Goal: Navigation & Orientation: Understand site structure

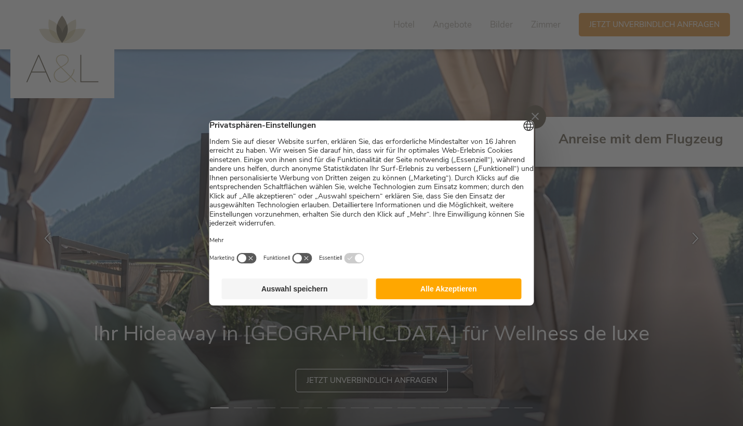
click at [295, 288] on button "Auswahl speichern" at bounding box center [295, 288] width 146 height 21
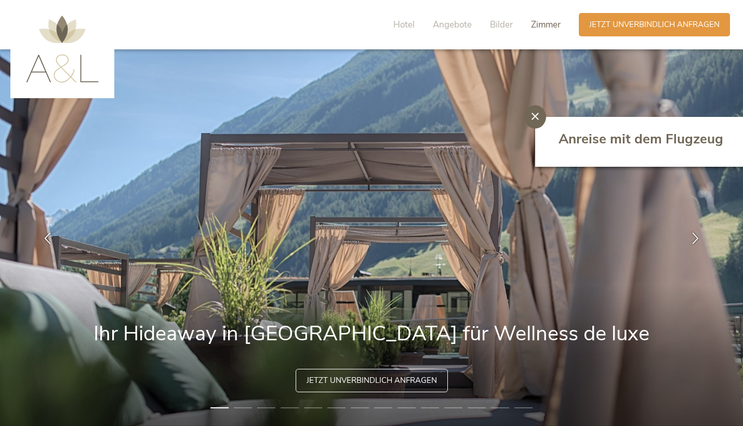
click at [536, 28] on span "Zimmer" at bounding box center [546, 25] width 30 height 12
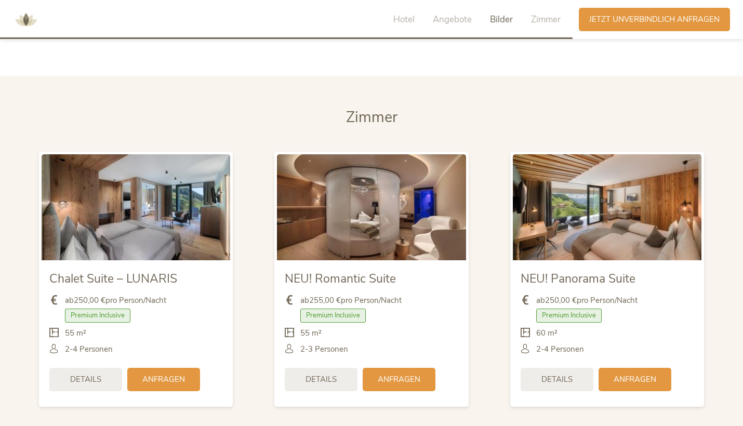
scroll to position [2452, 0]
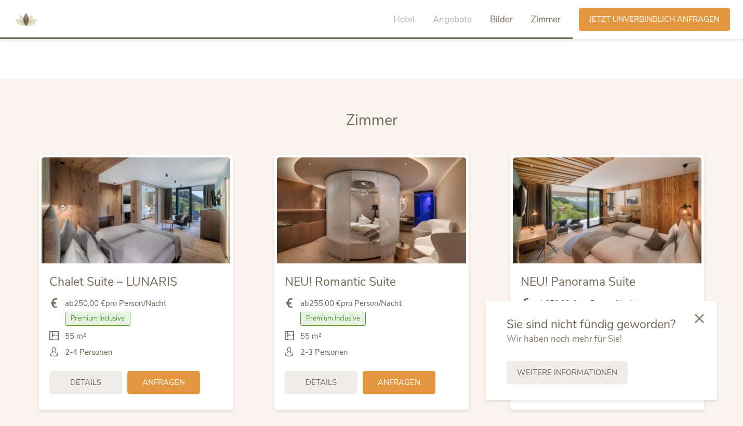
click at [542, 19] on span "Zimmer" at bounding box center [546, 20] width 30 height 12
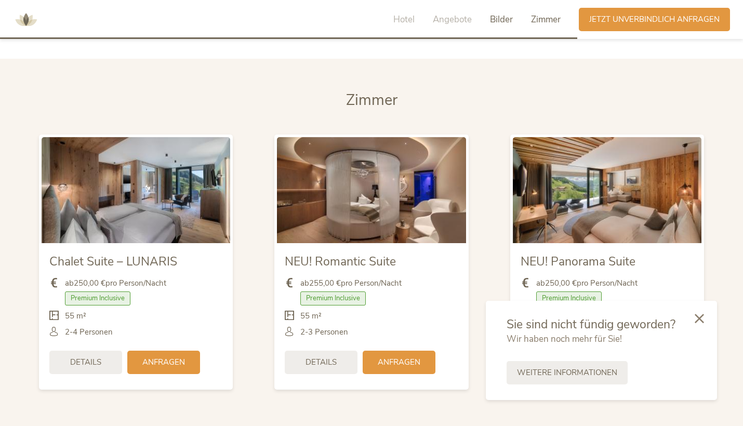
scroll to position [2476, 0]
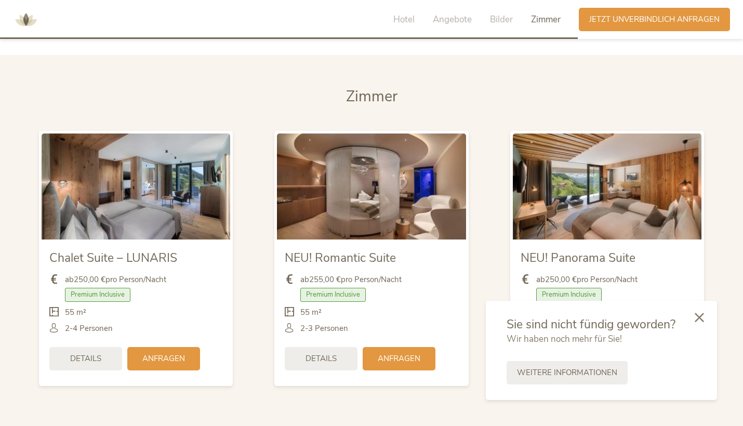
click at [705, 319] on div at bounding box center [699, 318] width 35 height 37
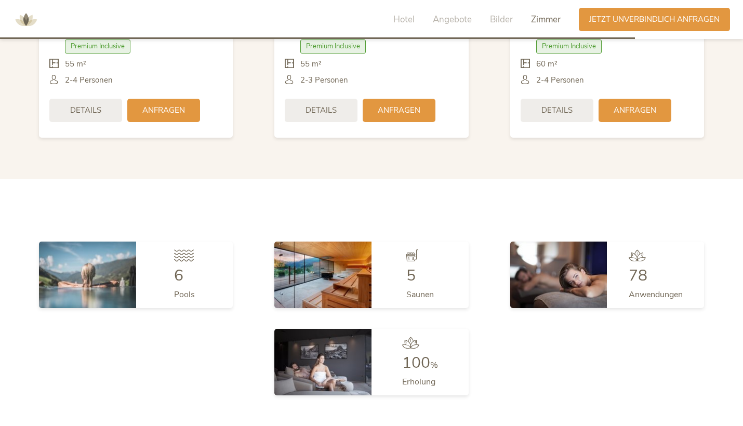
scroll to position [2728, 0]
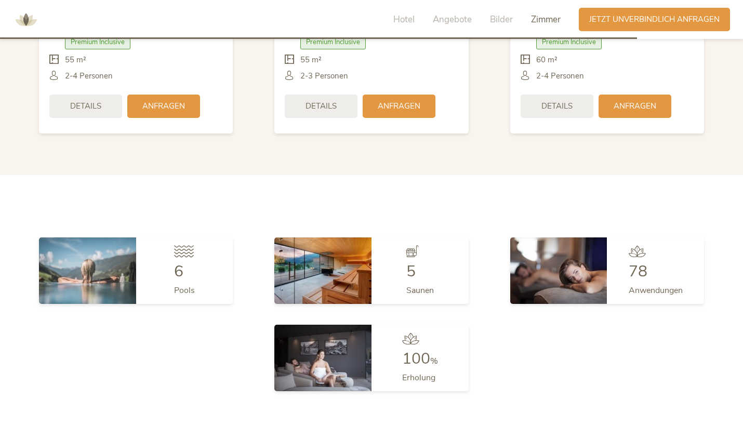
click at [389, 21] on div "Hotel Angebote Bilder Zimmer" at bounding box center [479, 19] width 198 height 23
click at [392, 21] on div "Hotel Angebote Bilder Zimmer" at bounding box center [479, 19] width 198 height 23
click at [399, 22] on span "Hotel" at bounding box center [403, 20] width 21 height 12
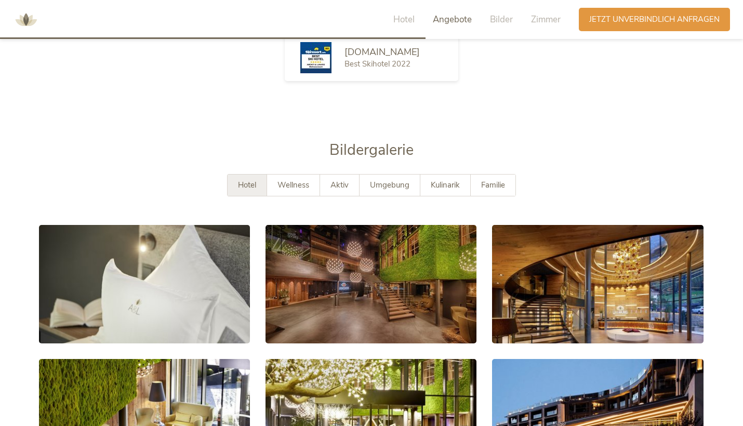
scroll to position [1825, 0]
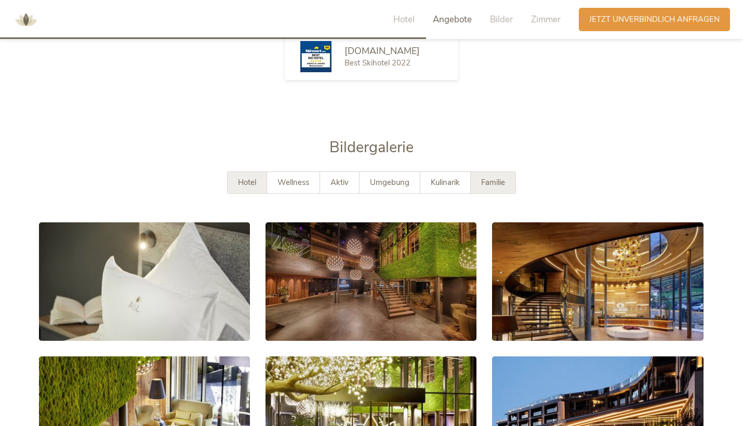
click at [485, 174] on div "Familie" at bounding box center [493, 182] width 45 height 21
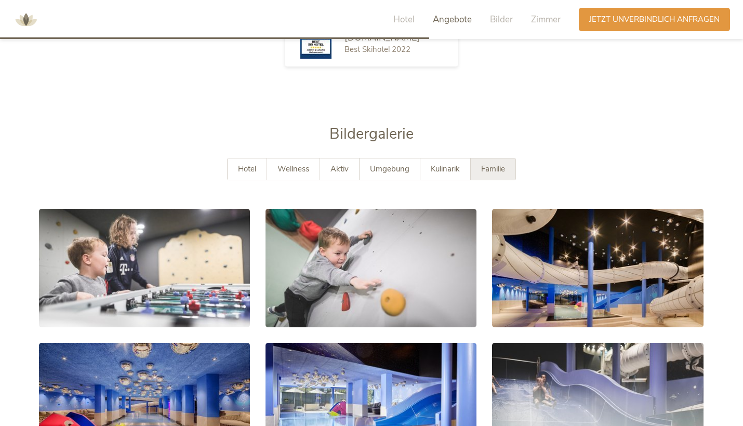
scroll to position [1838, 0]
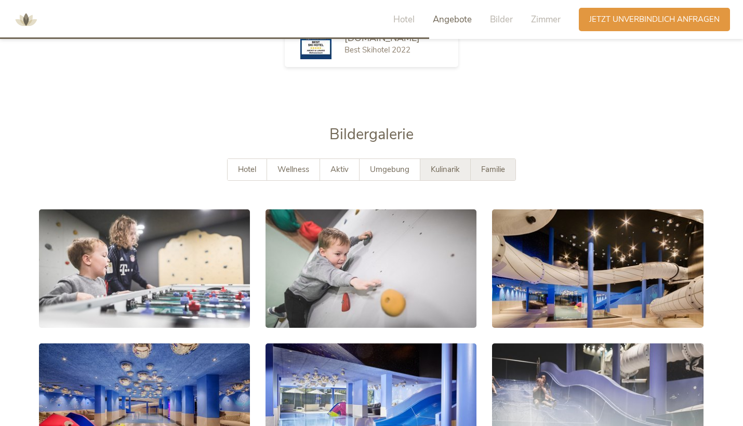
click at [453, 166] on span "Kulinarik" at bounding box center [445, 169] width 29 height 10
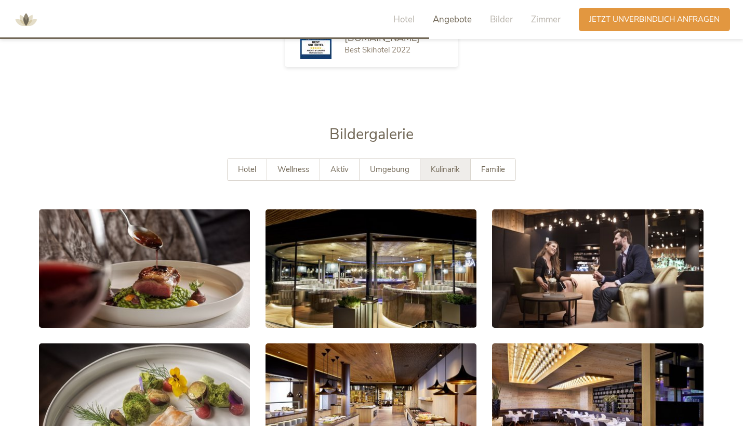
click at [388, 158] on div "Hotel Wellness Aktiv Umgebung Kulinarik Familie" at bounding box center [371, 169] width 289 height 22
click at [384, 159] on div "Umgebung" at bounding box center [390, 169] width 61 height 21
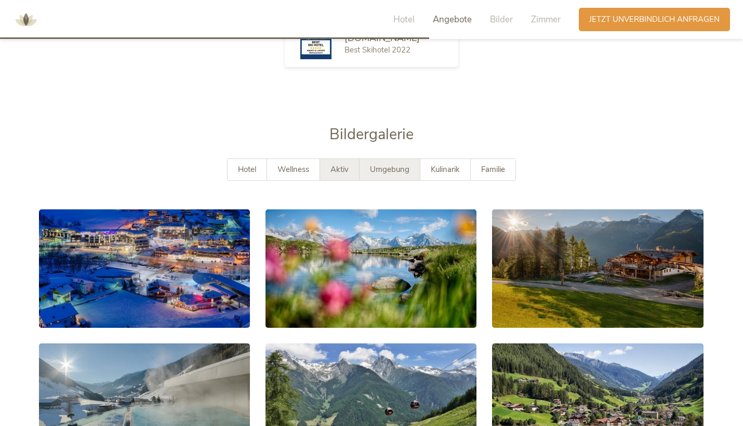
click at [337, 168] on span "Aktiv" at bounding box center [339, 169] width 18 height 10
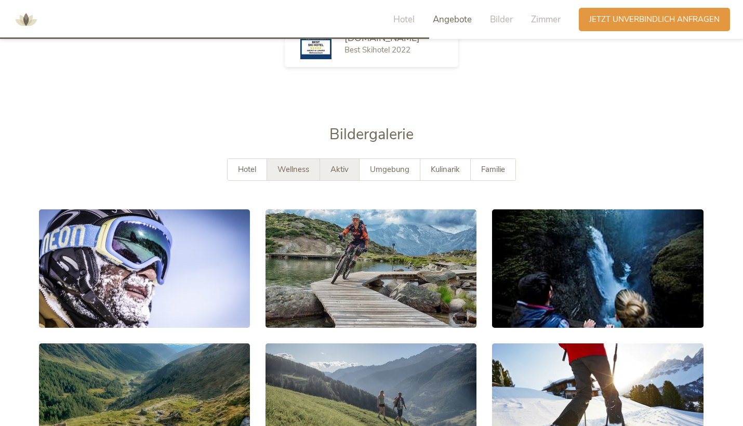
click at [292, 171] on span "Wellness" at bounding box center [293, 169] width 32 height 10
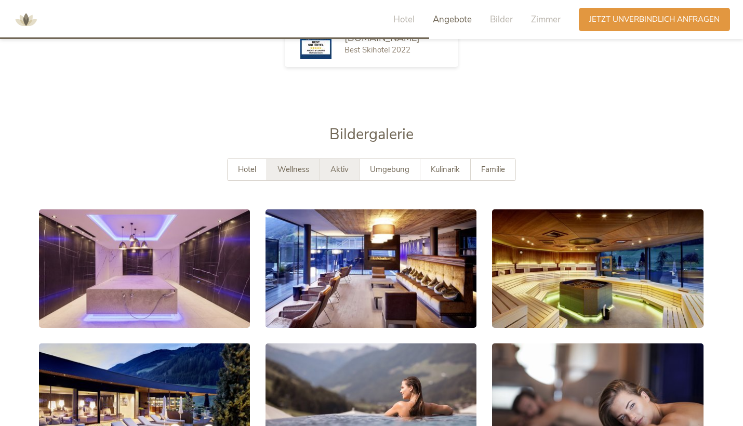
click at [322, 169] on div "Aktiv" at bounding box center [339, 169] width 39 height 21
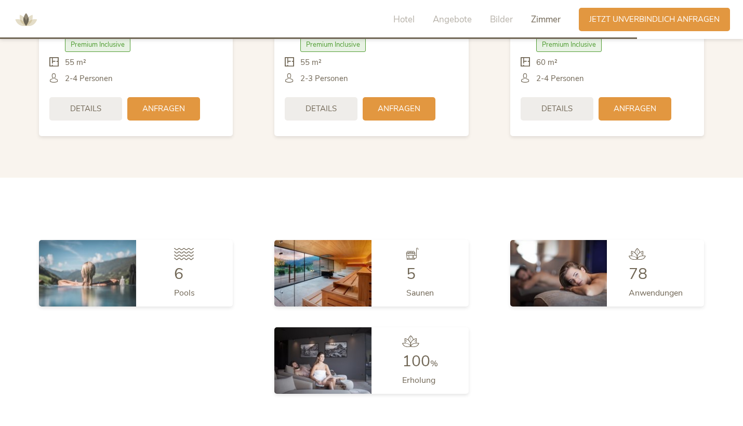
scroll to position [2760, 0]
